Goal: Book appointment/travel/reservation

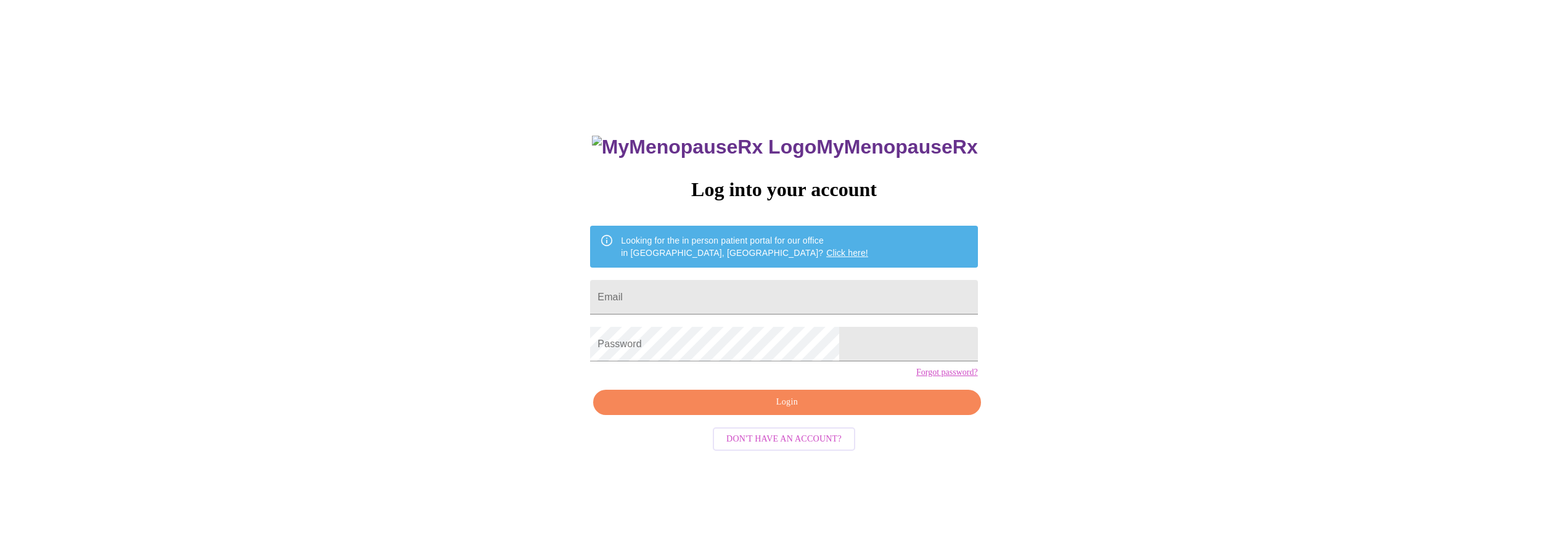
type input "[EMAIL_ADDRESS][DOMAIN_NAME]"
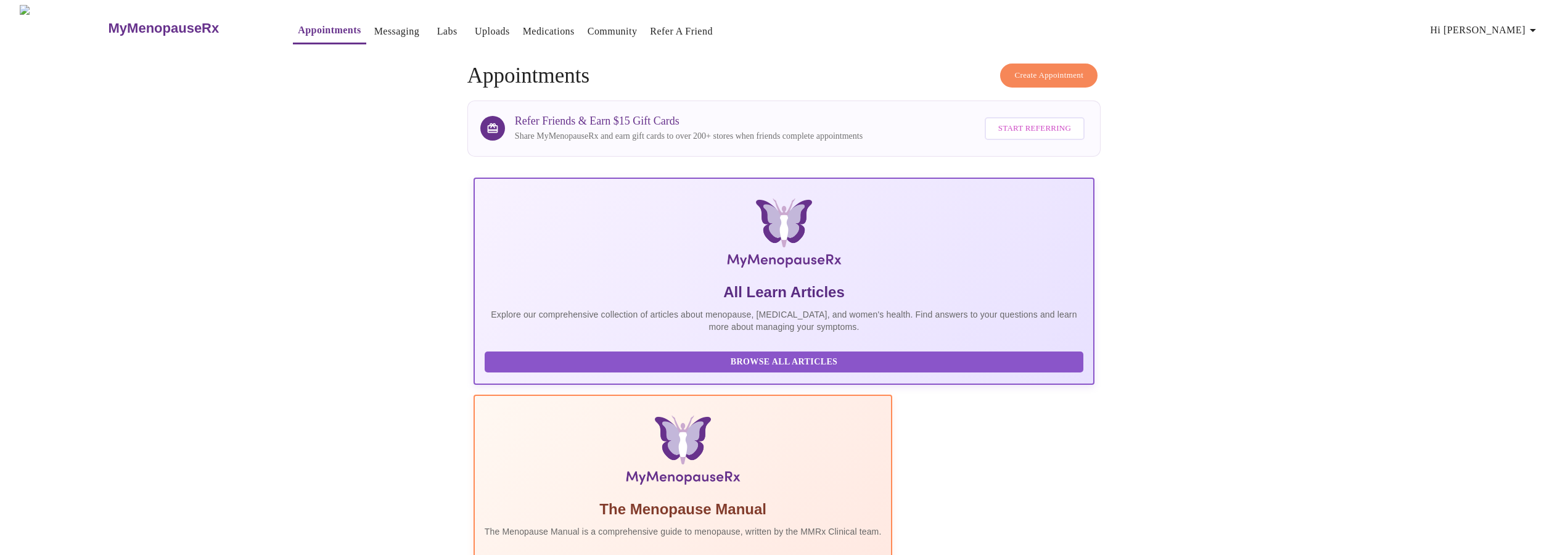
scroll to position [251, 0]
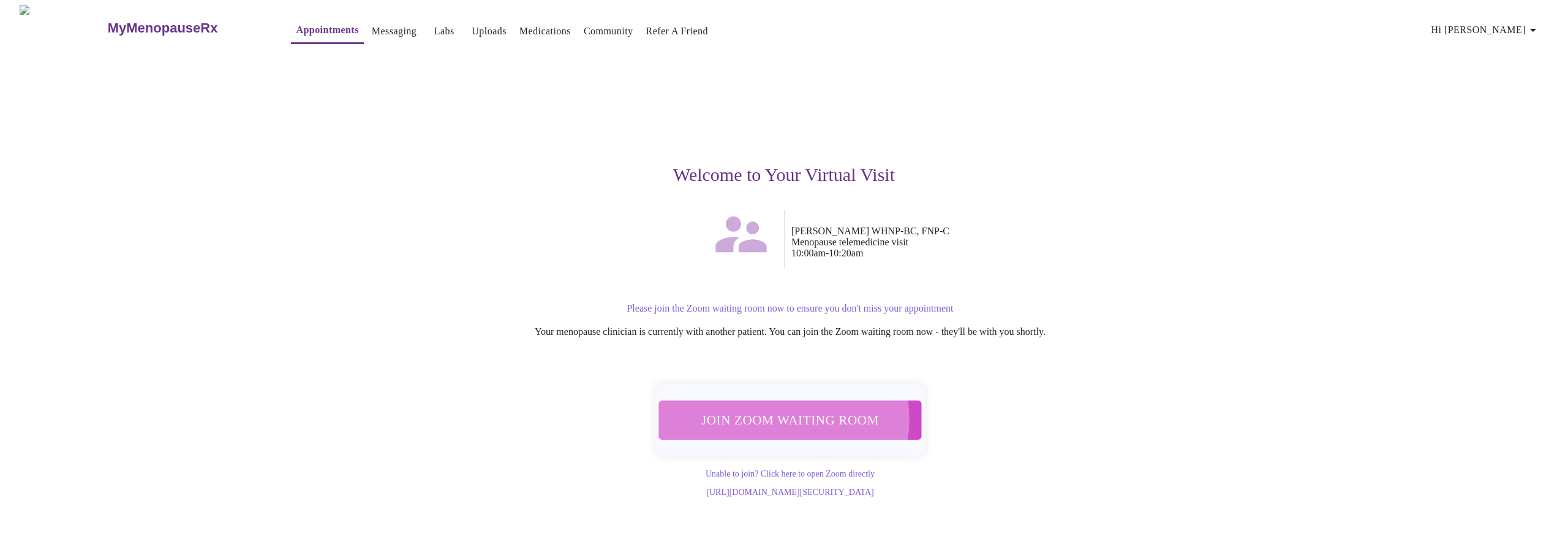
click at [786, 413] on span "Join Zoom Waiting Room" at bounding box center [790, 419] width 231 height 23
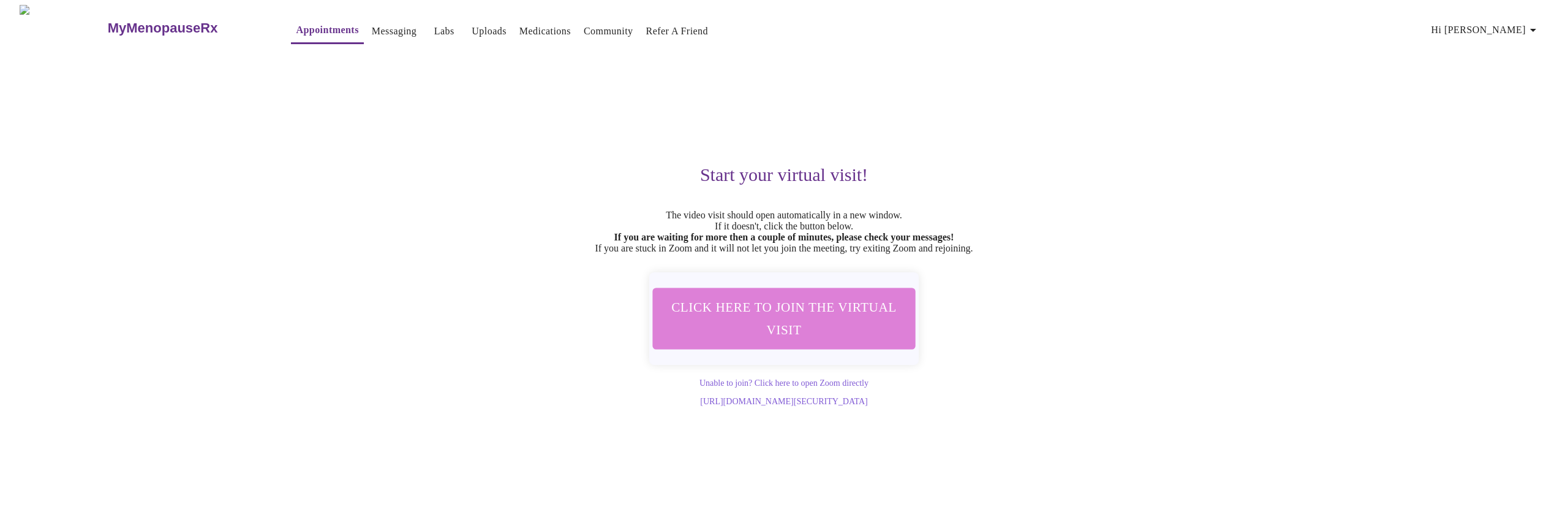
click at [841, 320] on span "Click here to join the virtual visit" at bounding box center [783, 319] width 241 height 47
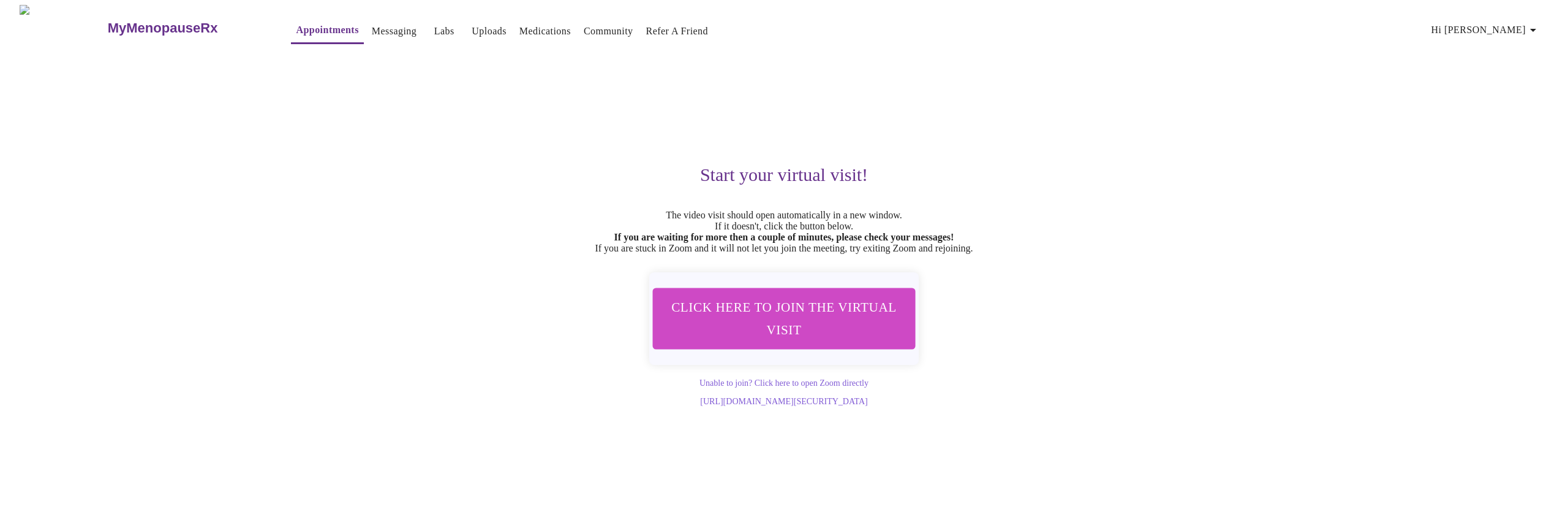
click at [775, 327] on span "Click here to join the virtual visit" at bounding box center [784, 318] width 231 height 45
click at [759, 328] on span "Click here to join the virtual visit" at bounding box center [784, 318] width 232 height 45
